Goal: Task Accomplishment & Management: Use online tool/utility

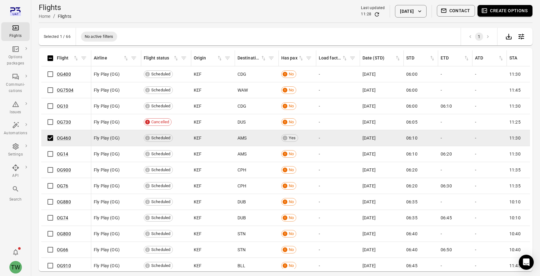
click at [486, 10] on icon "button" at bounding box center [484, 11] width 6 height 6
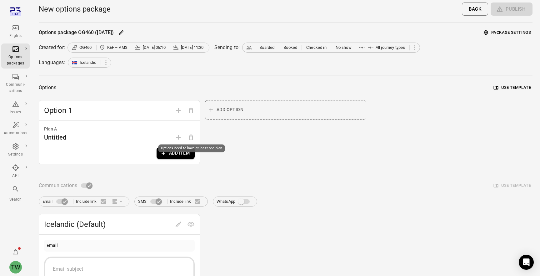
click at [184, 151] on div "Options need to have at least one plan" at bounding box center [191, 148] width 67 height 8
click at [183, 152] on div "Options need to have at least one plan" at bounding box center [192, 146] width 68 height 13
click at [180, 153] on button "Add item" at bounding box center [176, 153] width 38 height 12
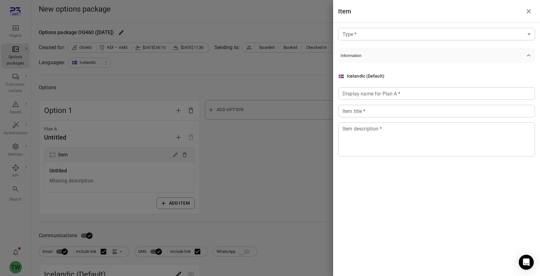
click at [459, 35] on body "Flights Options packages Communi-cations Issues Automations Settings API Search…" at bounding box center [270, 267] width 540 height 535
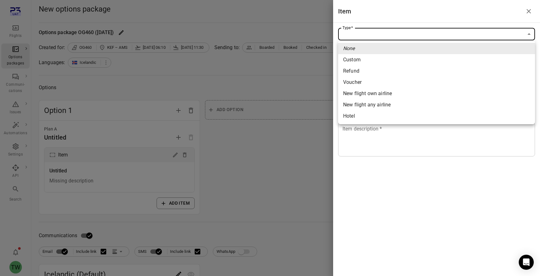
click at [415, 93] on li "New flight own airline" at bounding box center [436, 93] width 197 height 11
type input "**********"
